Goal: Task Accomplishment & Management: Manage account settings

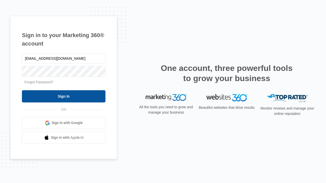
click at [64, 96] on input "Sign In" at bounding box center [63, 96] width 83 height 12
